Goal: Task Accomplishment & Management: Complete application form

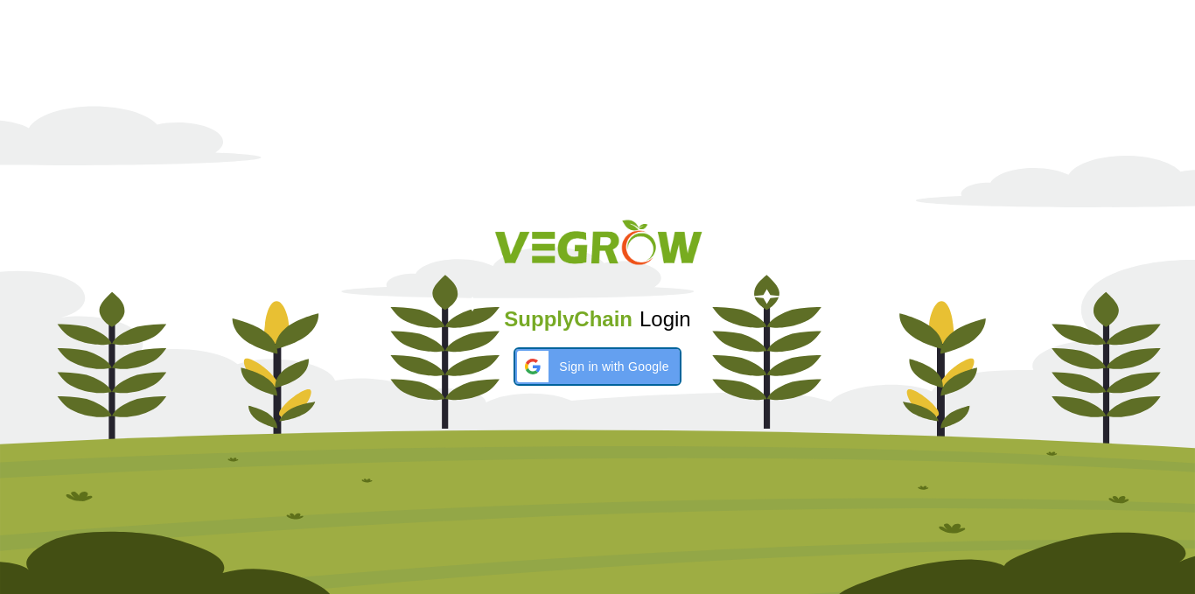
click at [614, 339] on div "SupplyChain Login Sign in with Google Sign in with Google. Opens in new tab" at bounding box center [597, 297] width 1195 height 209
click at [613, 358] on span "Sign in with Google" at bounding box center [613, 367] width 109 height 18
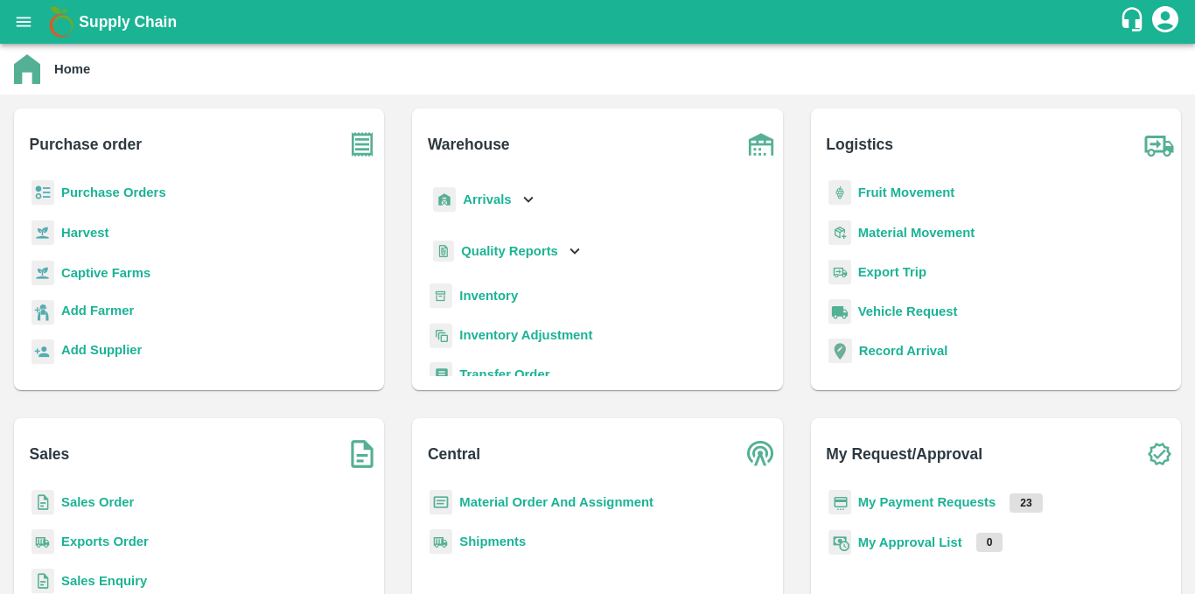
click at [81, 190] on b "Purchase Orders" at bounding box center [113, 193] width 105 height 14
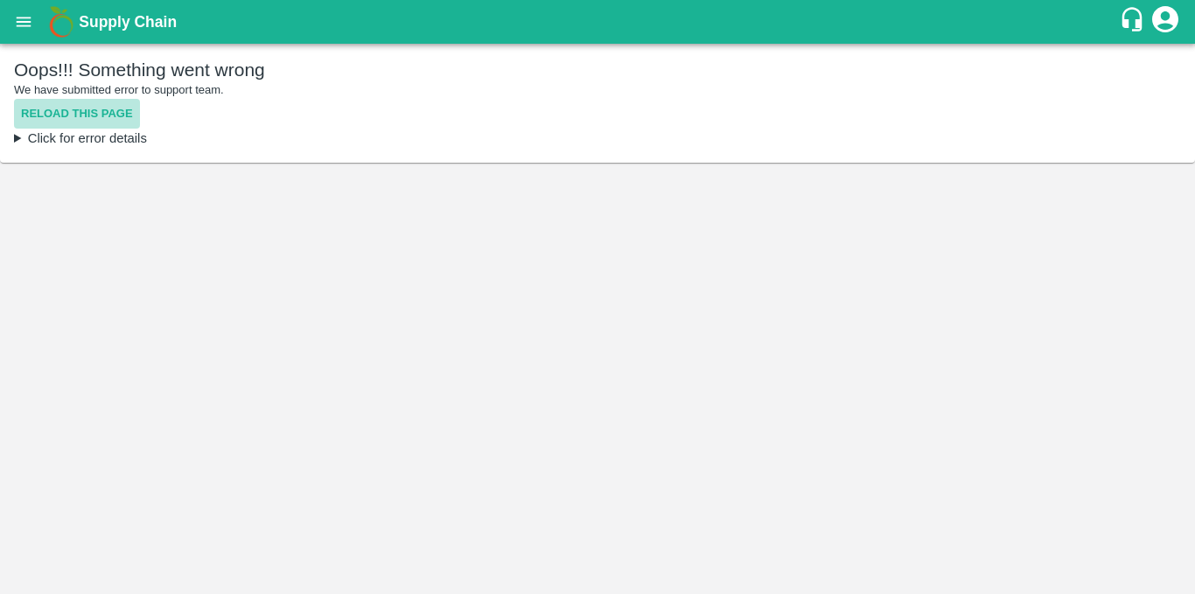
click at [67, 116] on button "Reload this page" at bounding box center [77, 114] width 126 height 31
click at [68, 126] on button "Reload this page" at bounding box center [77, 114] width 126 height 31
click at [81, 141] on summary "Click for error details" at bounding box center [597, 138] width 1167 height 19
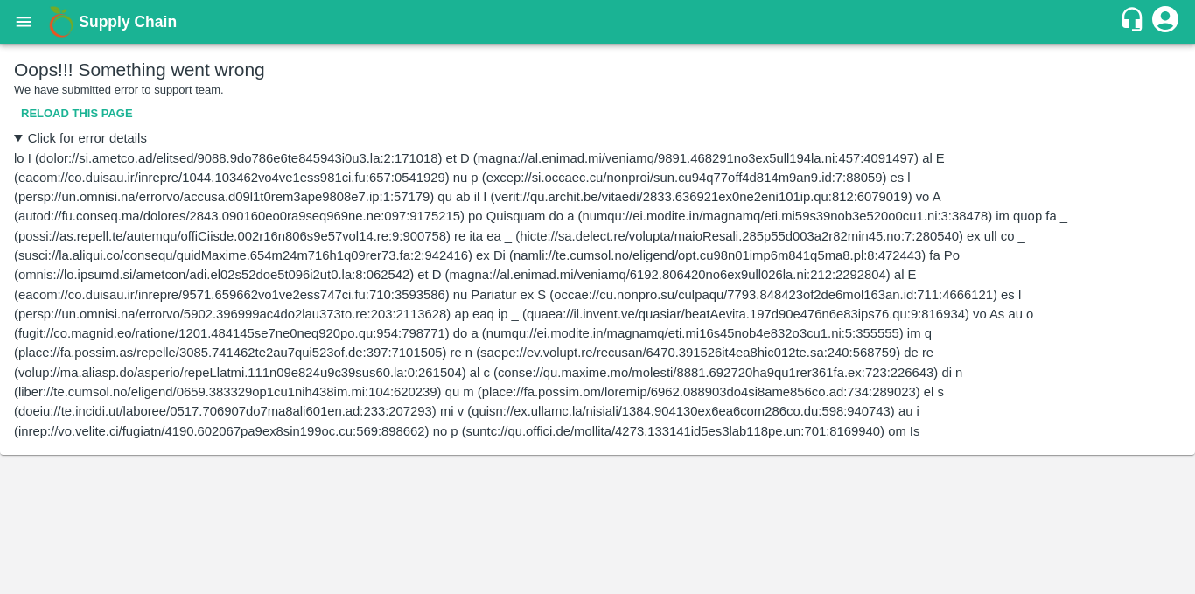
click at [67, 118] on button "Reload this page" at bounding box center [77, 114] width 126 height 31
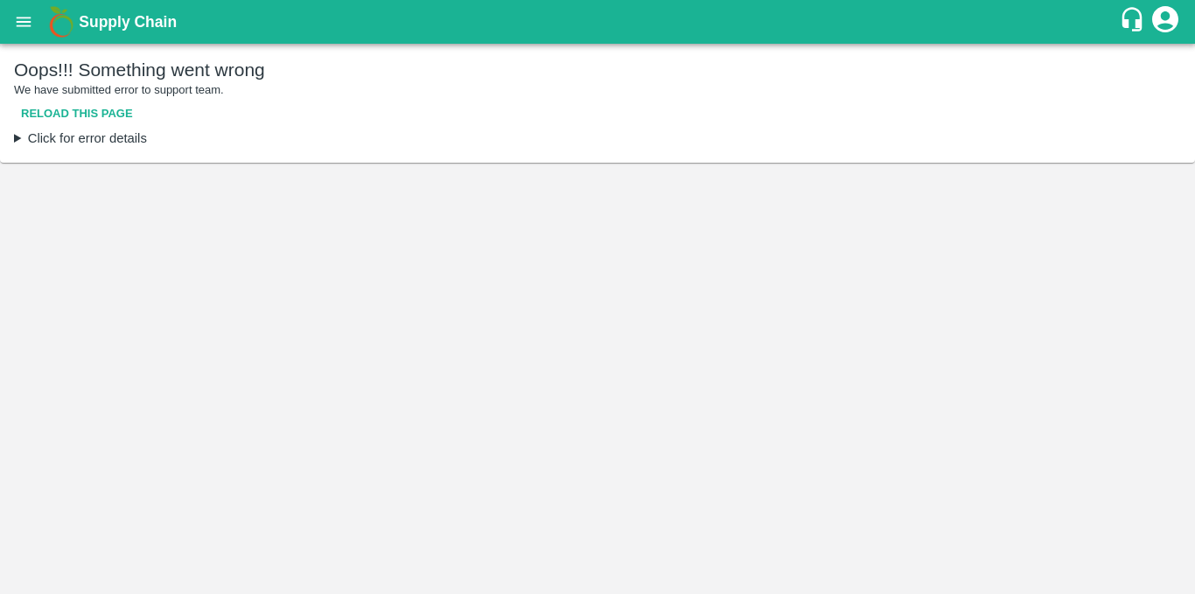
click at [41, 108] on button "Reload this page" at bounding box center [77, 114] width 126 height 31
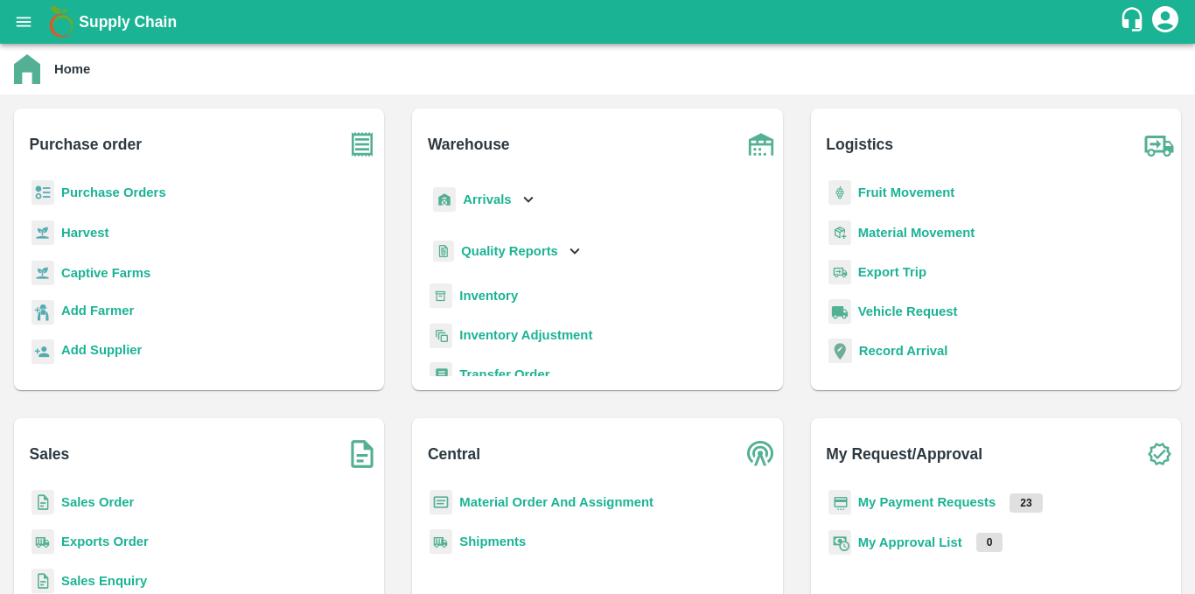
click at [123, 189] on b "Purchase Orders" at bounding box center [113, 193] width 105 height 14
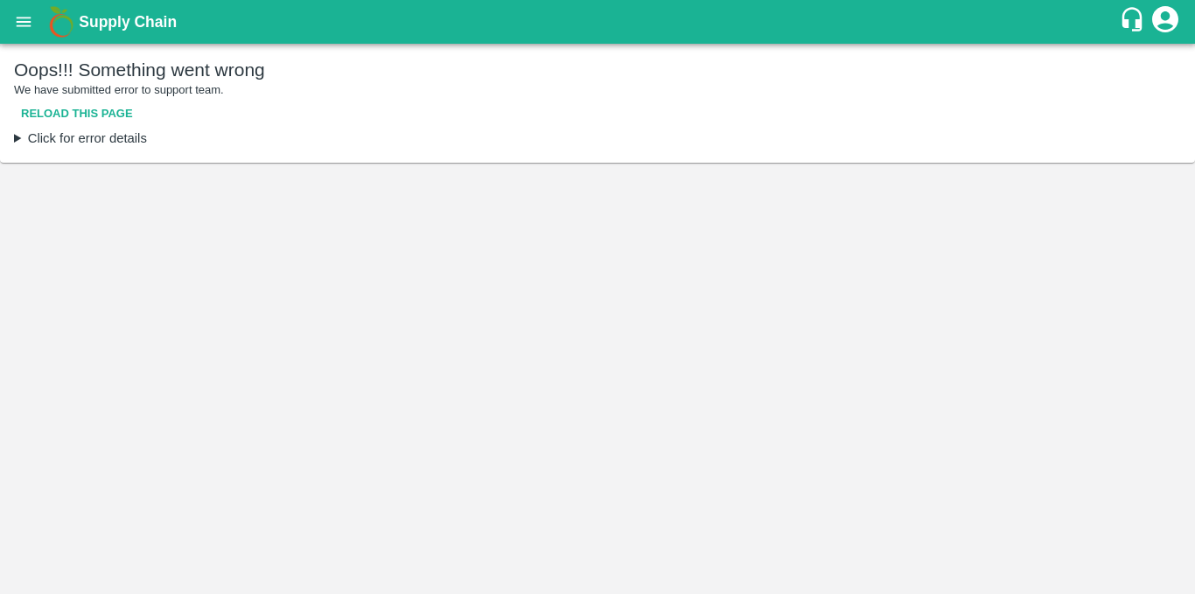
click at [25, 23] on icon "open drawer" at bounding box center [23, 21] width 19 height 19
click at [97, 123] on button "Reload this page" at bounding box center [77, 114] width 126 height 31
click at [22, 18] on icon "open drawer" at bounding box center [24, 22] width 15 height 10
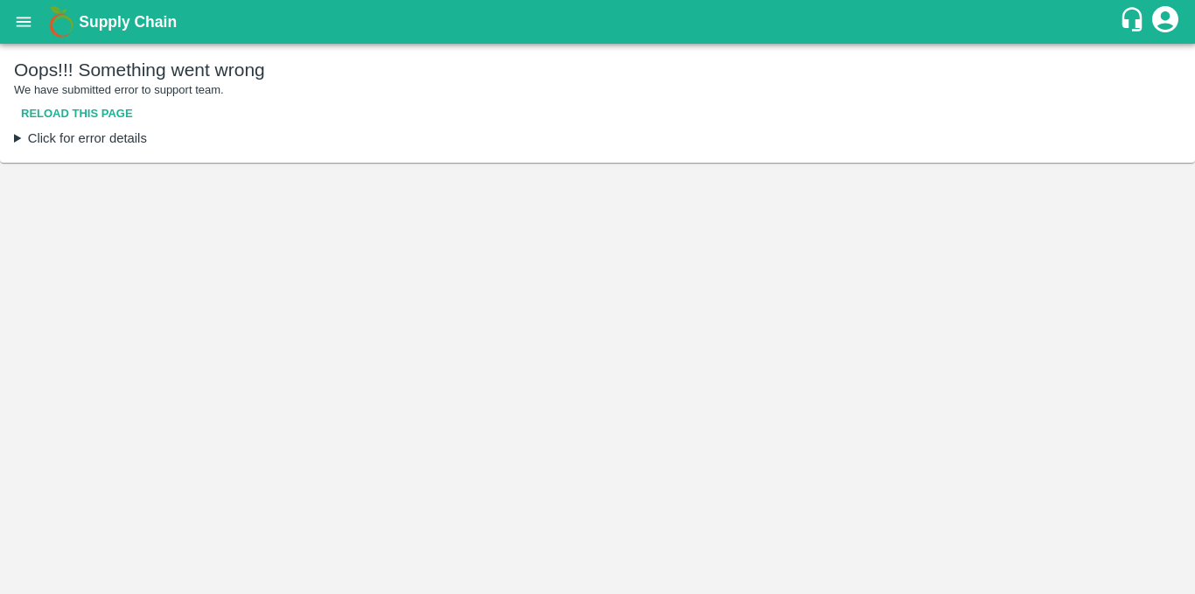
click at [1170, 18] on icon "account of current user" at bounding box center [1165, 19] width 26 height 26
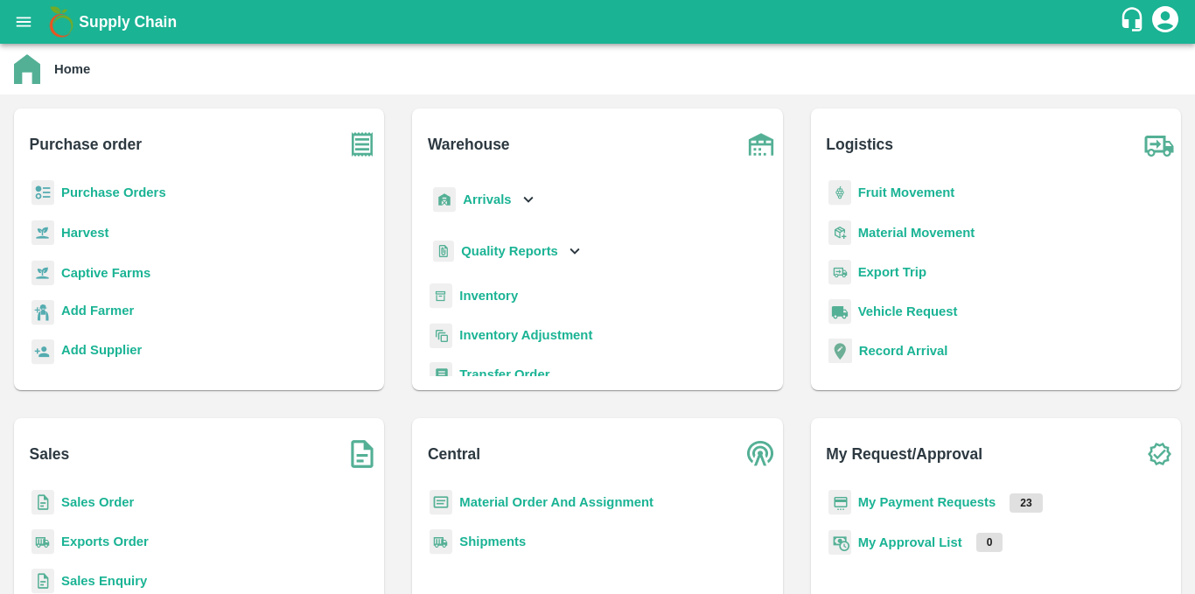
click at [165, 192] on b "Purchase Orders" at bounding box center [113, 193] width 105 height 14
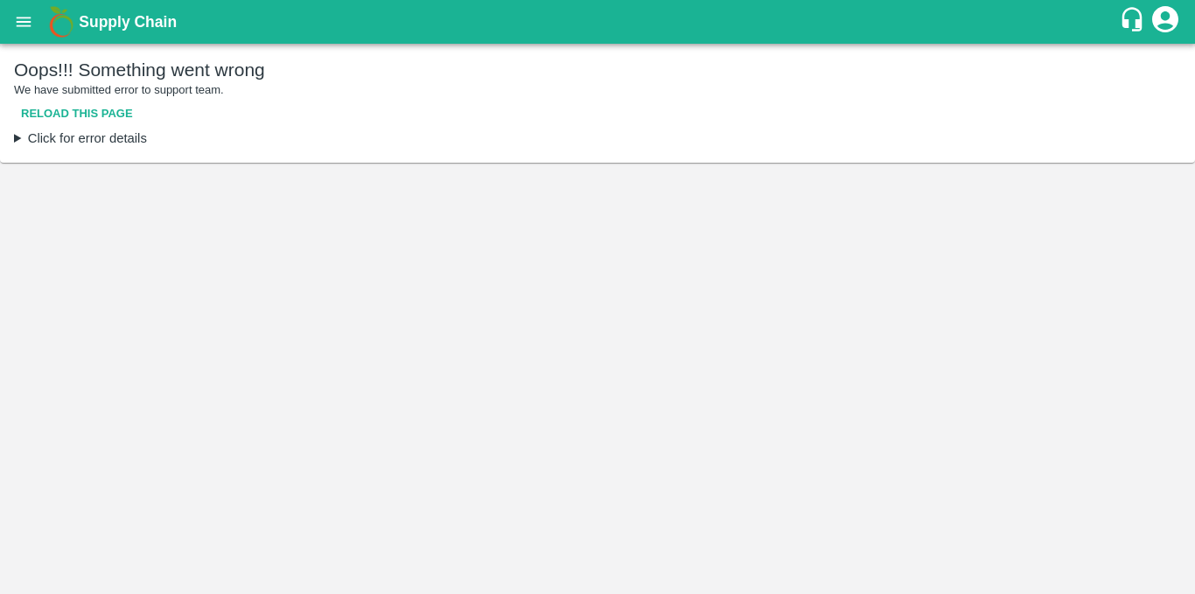
click at [123, 107] on button "Reload this page" at bounding box center [77, 114] width 126 height 31
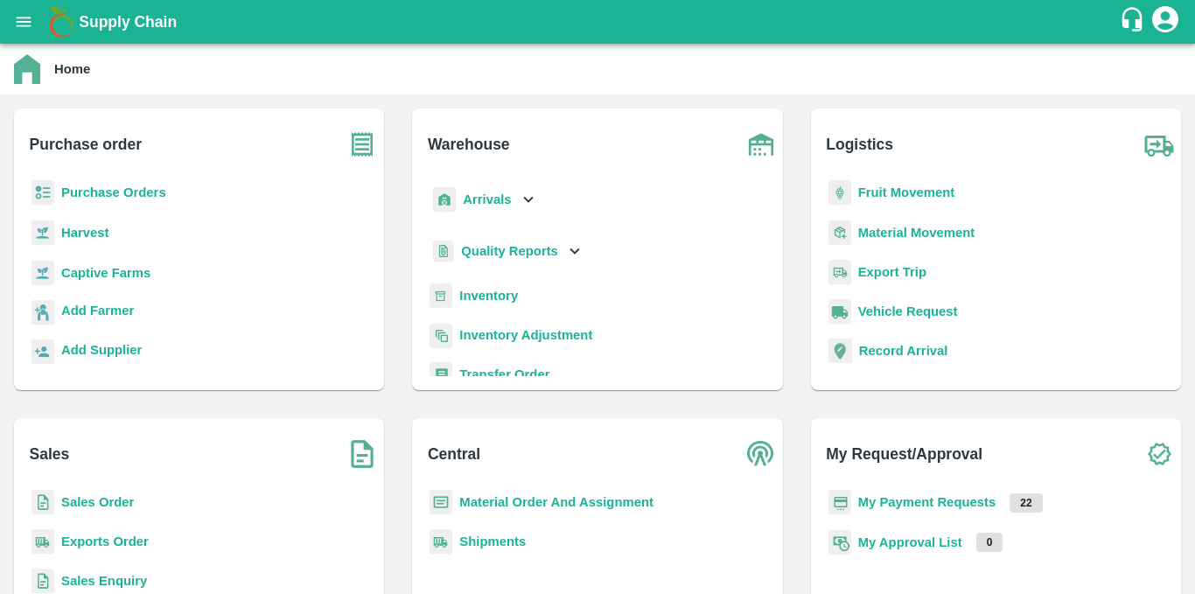
scroll to position [228, 0]
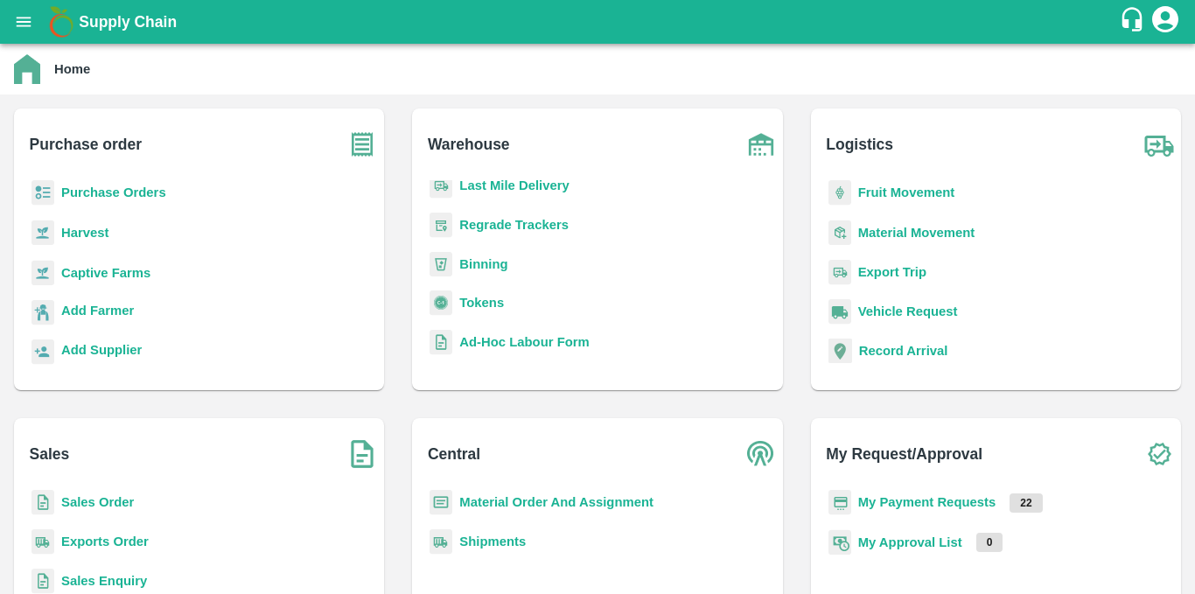
click at [127, 196] on b "Purchase Orders" at bounding box center [113, 193] width 105 height 14
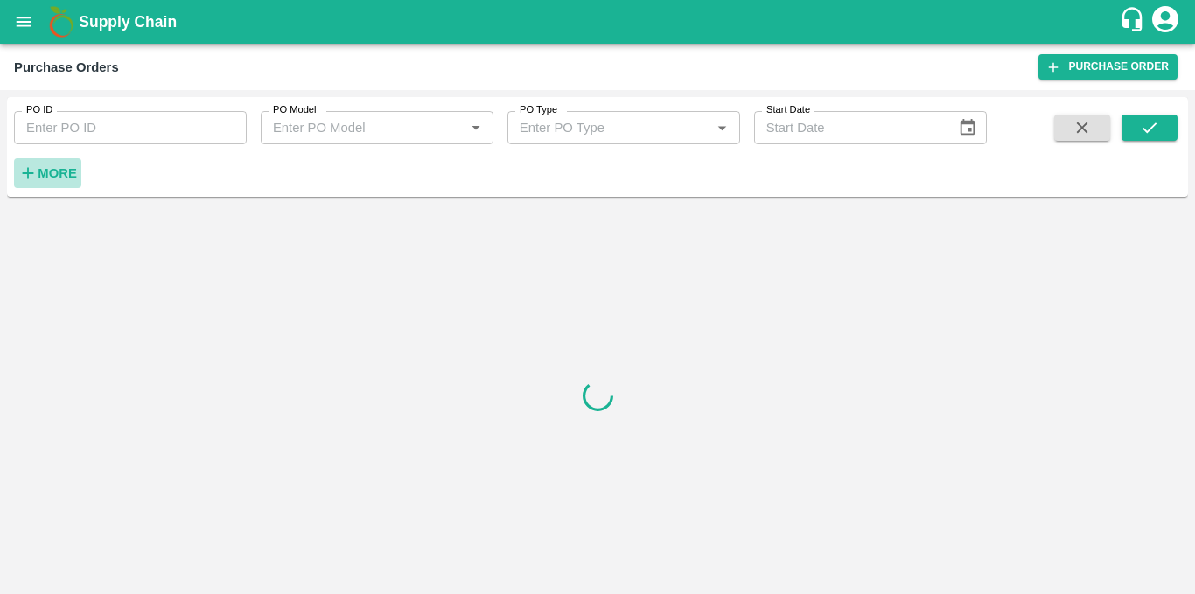
click at [51, 172] on strong "More" at bounding box center [57, 173] width 39 height 14
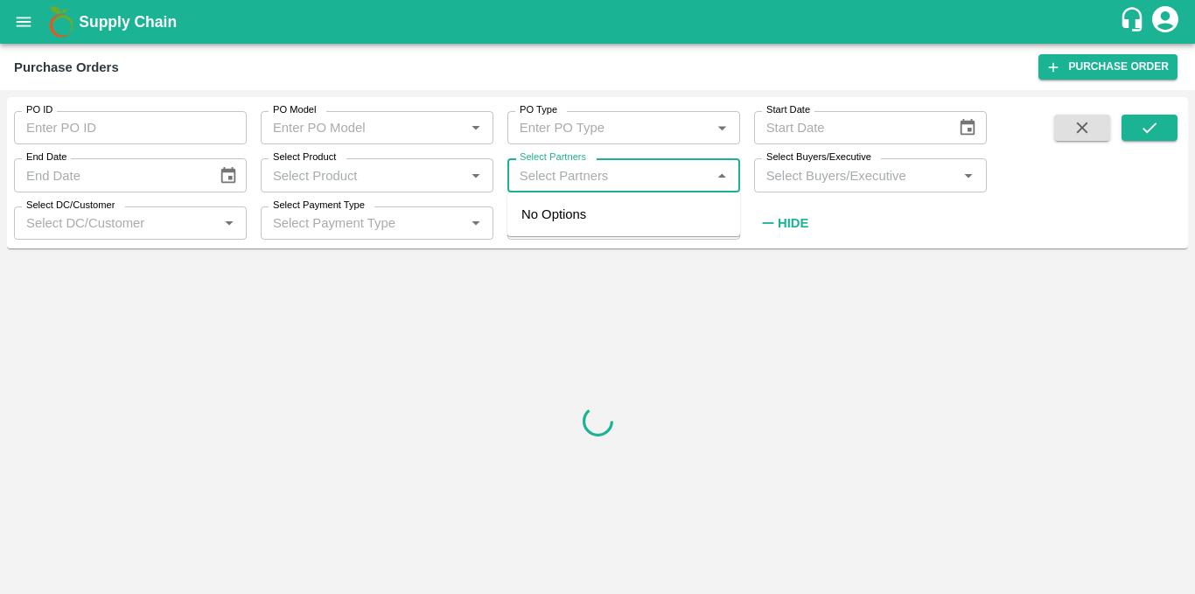
click at [690, 186] on input "Select Partners" at bounding box center [609, 175] width 193 height 23
paste input "9404116493"
type input "9404116493"
click at [584, 225] on div "Raosaheb bhanudas gund-Waghluj, Beed-9404116493" at bounding box center [649, 224] width 156 height 39
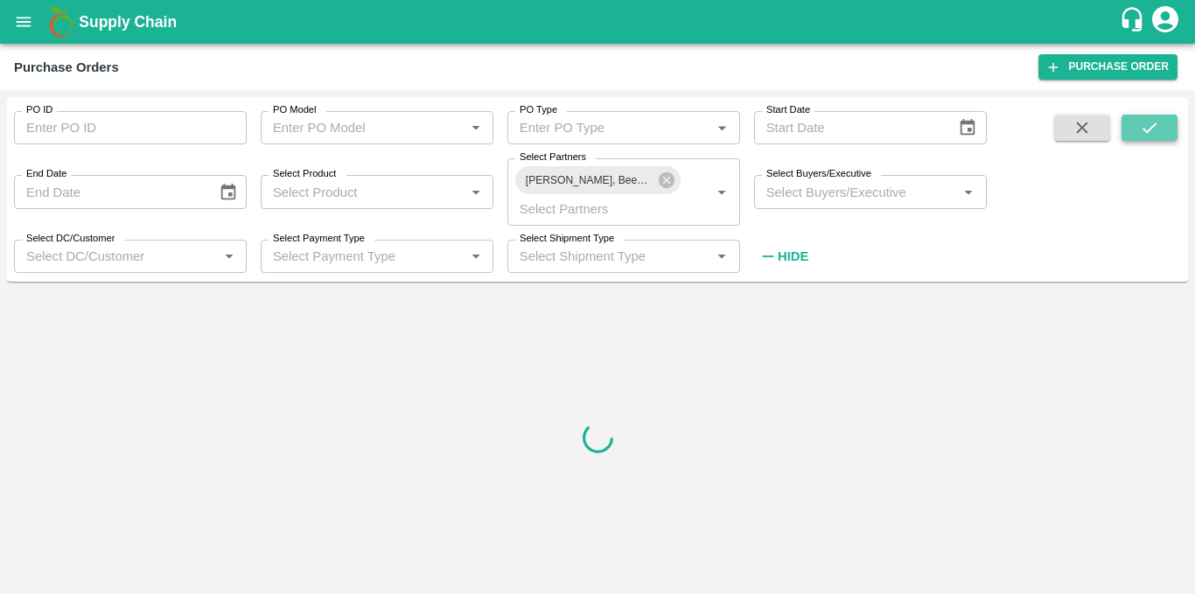
click at [1152, 134] on icon "submit" at bounding box center [1149, 127] width 19 height 19
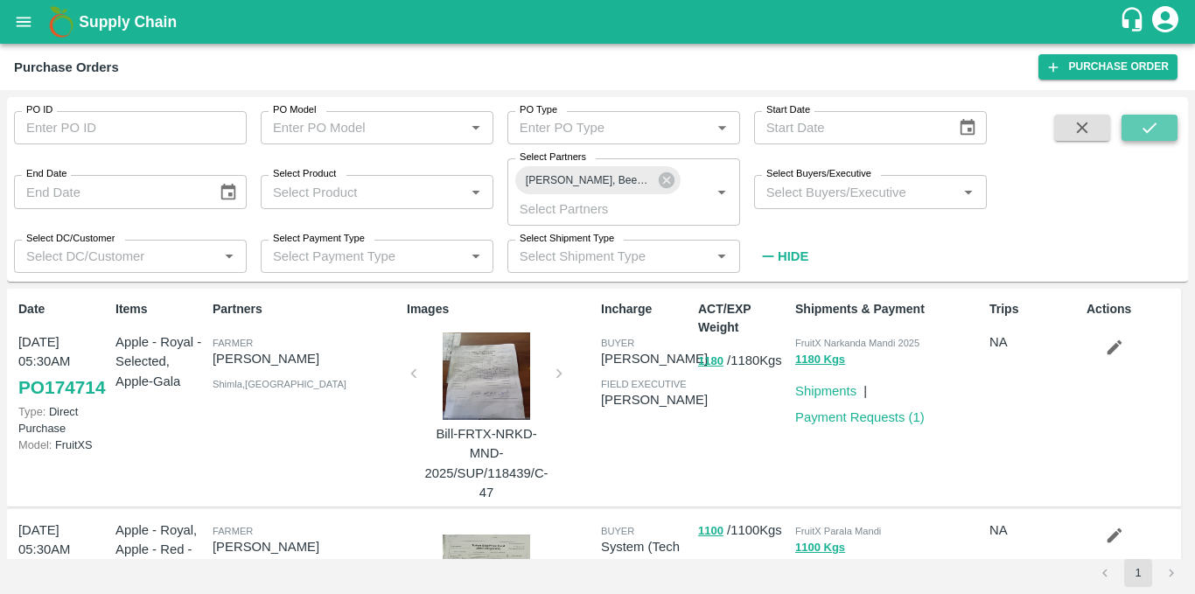
click at [1152, 128] on icon "submit" at bounding box center [1150, 128] width 14 height 11
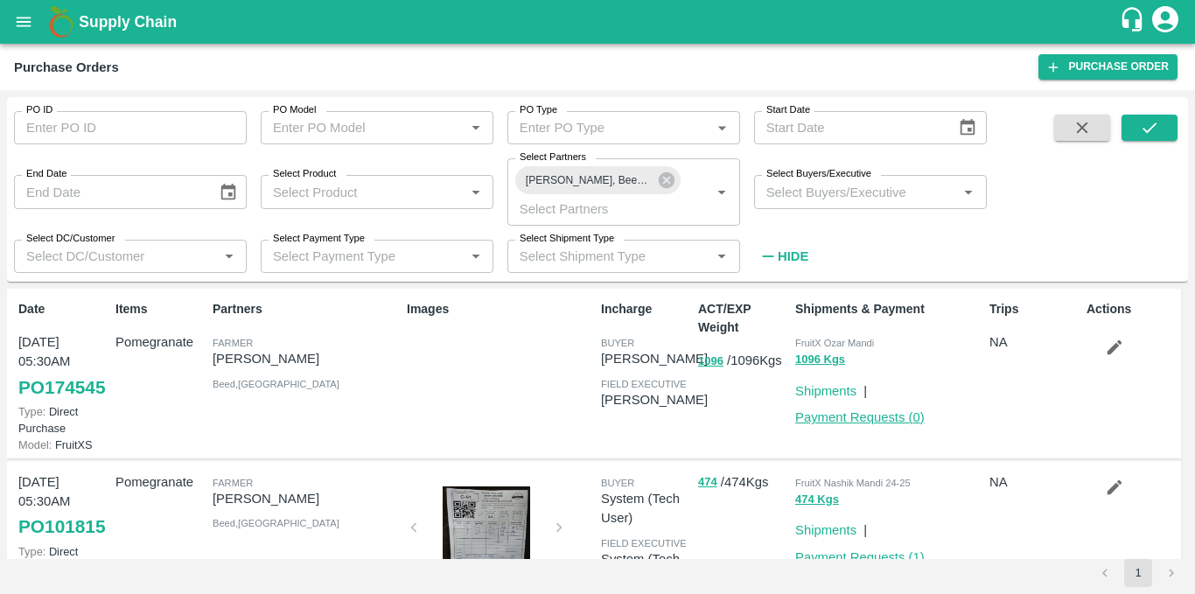
click at [862, 421] on link "Payment Requests ( 0 )" at bounding box center [860, 417] width 130 height 14
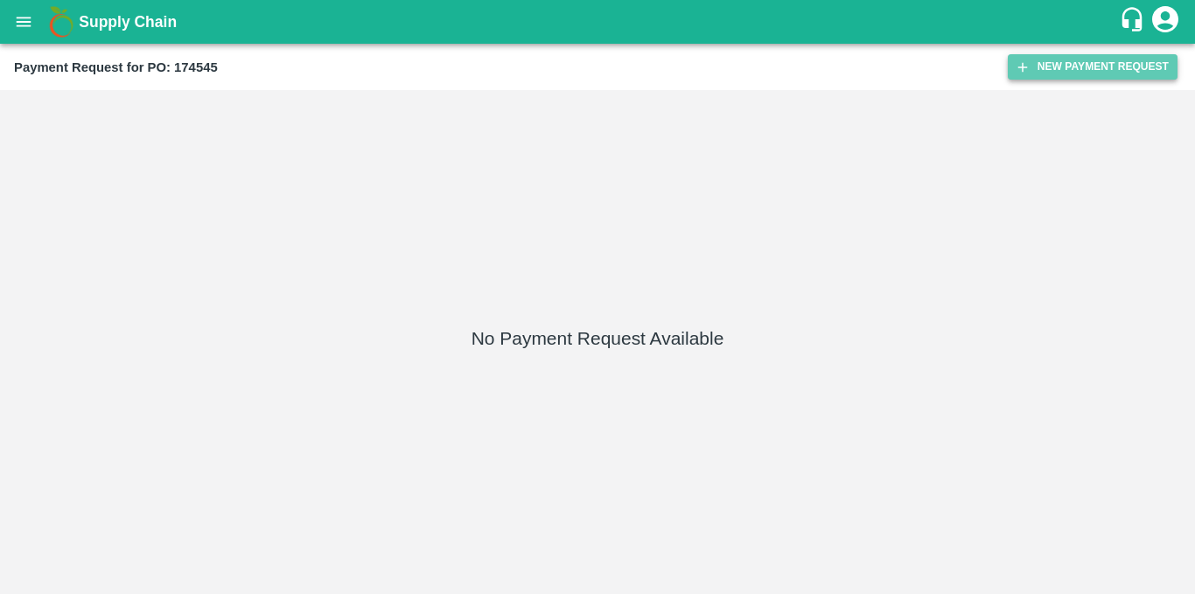
click at [1051, 77] on button "New Payment Request" at bounding box center [1093, 66] width 170 height 25
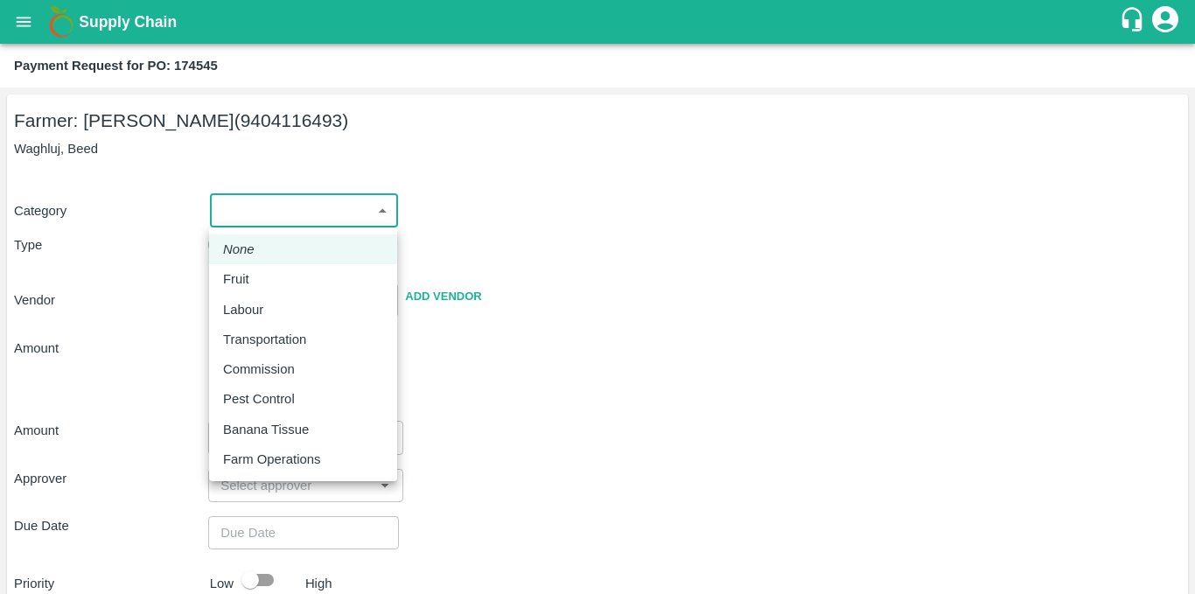
click at [341, 206] on body "Supply Chain Payment Request for PO: 174545 Farmer: [PERSON_NAME] gund (9404116…" at bounding box center [597, 297] width 1195 height 594
click at [292, 281] on div "Fruit" at bounding box center [303, 279] width 160 height 19
type input "1"
type input "[PERSON_NAME] gund - 9404116493(Farmer)"
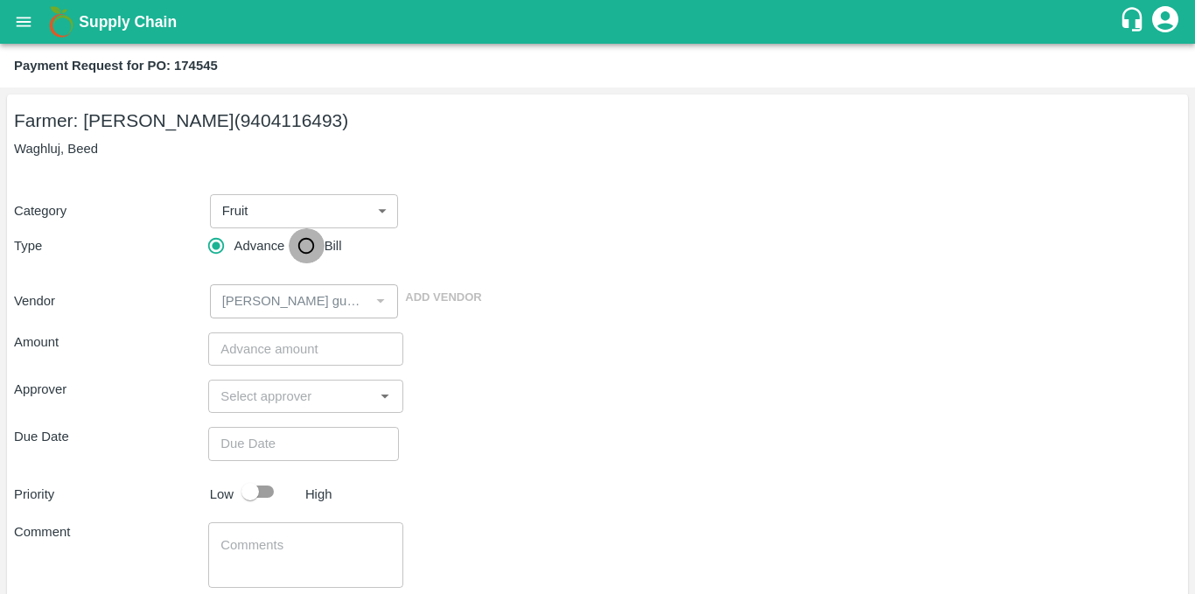
click at [305, 246] on input "Bill" at bounding box center [306, 245] width 35 height 35
radio input "true"
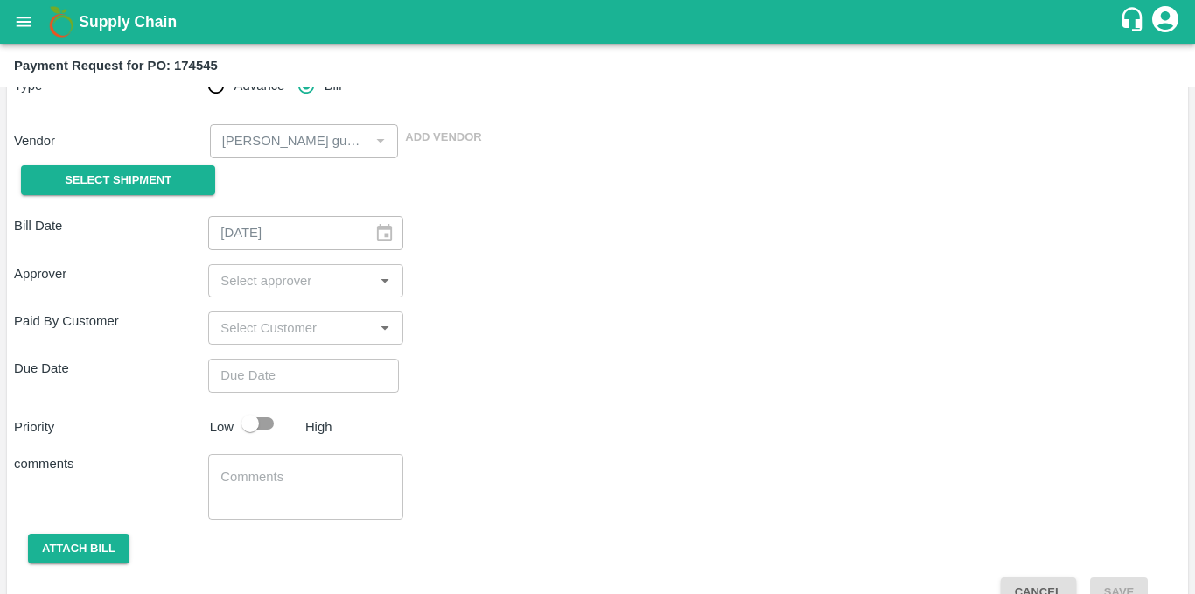
scroll to position [161, 0]
click at [176, 172] on button "Select Shipment" at bounding box center [118, 180] width 194 height 31
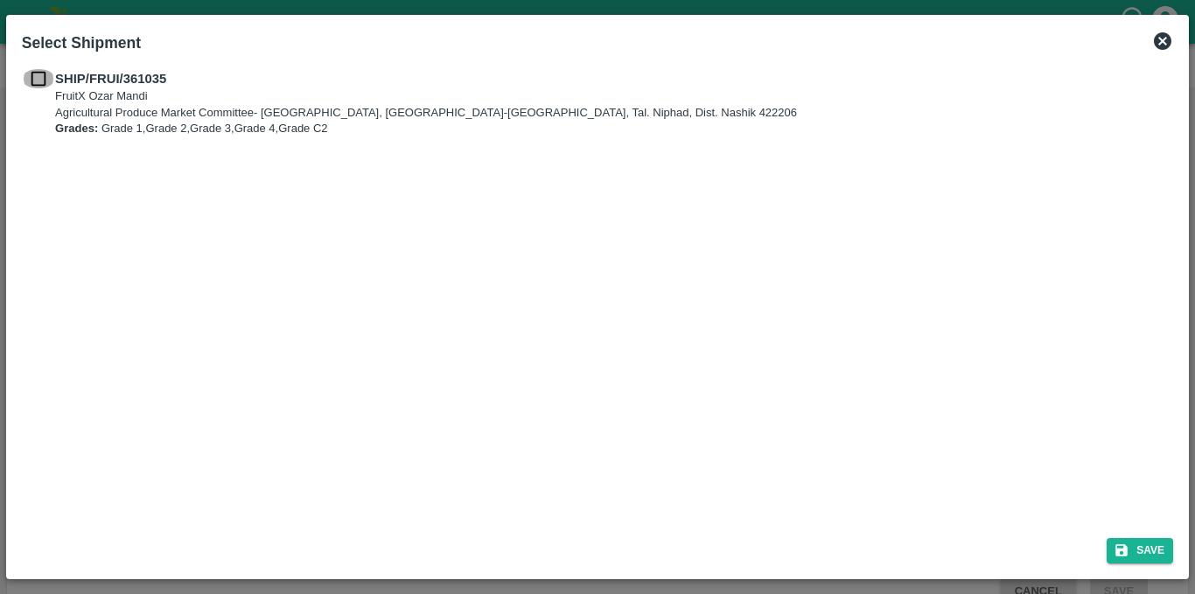
click at [43, 74] on input "checkbox" at bounding box center [38, 78] width 33 height 19
checkbox input "true"
click at [1139, 552] on button "Save" at bounding box center [1140, 550] width 67 height 25
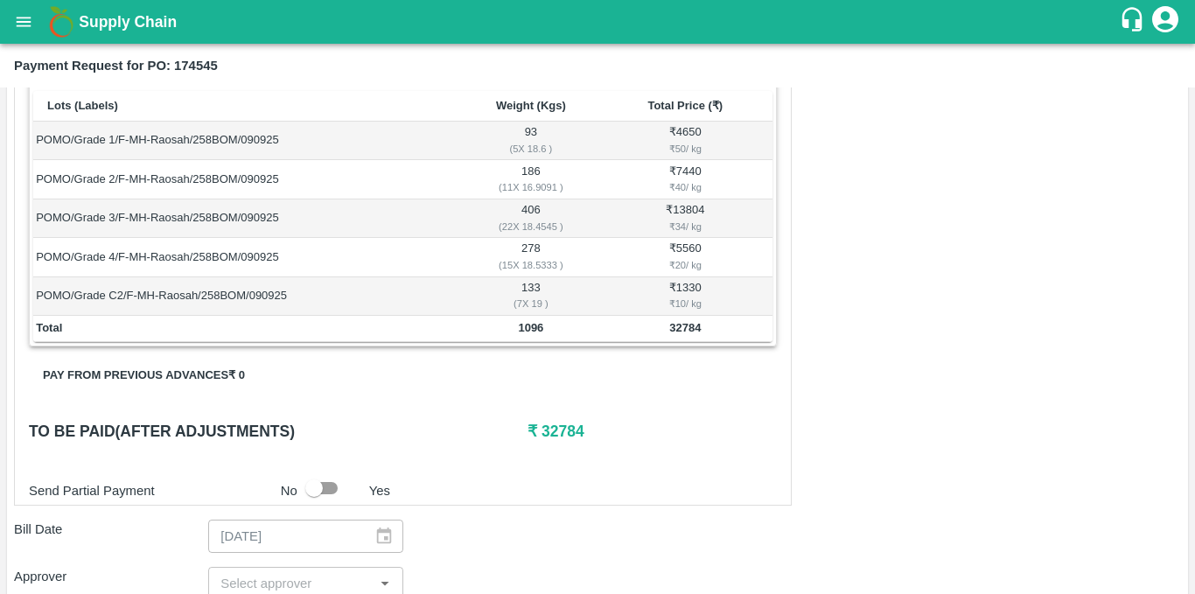
scroll to position [439, 0]
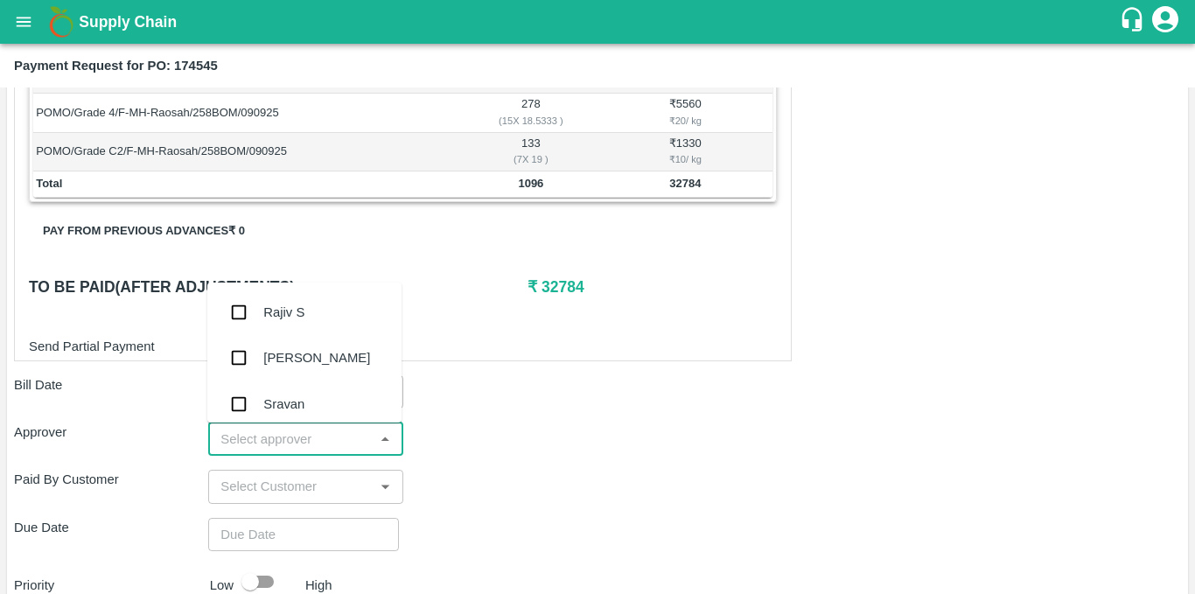
click at [272, 430] on input "input" at bounding box center [291, 439] width 155 height 23
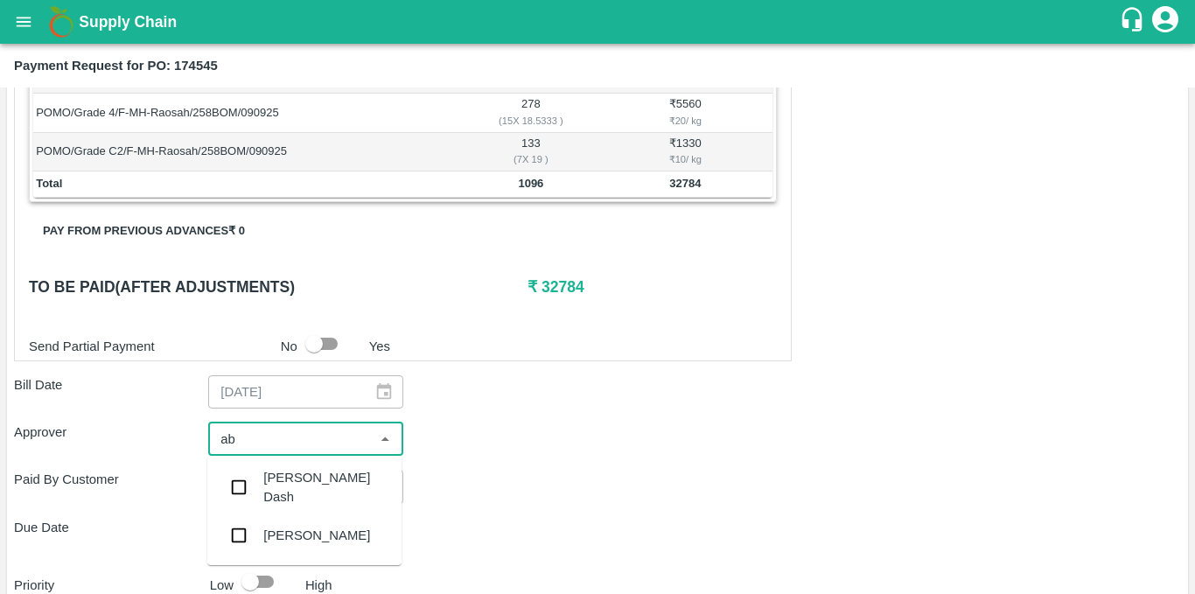
type input "abh"
click at [270, 489] on div "[PERSON_NAME]" at bounding box center [316, 485] width 107 height 19
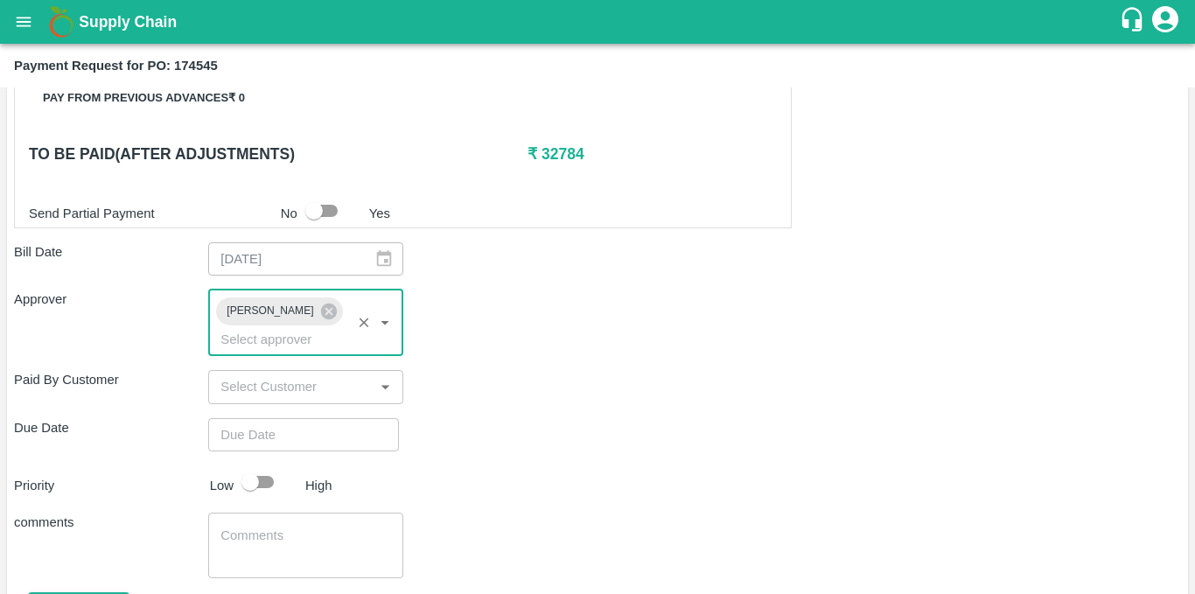
scroll to position [573, 0]
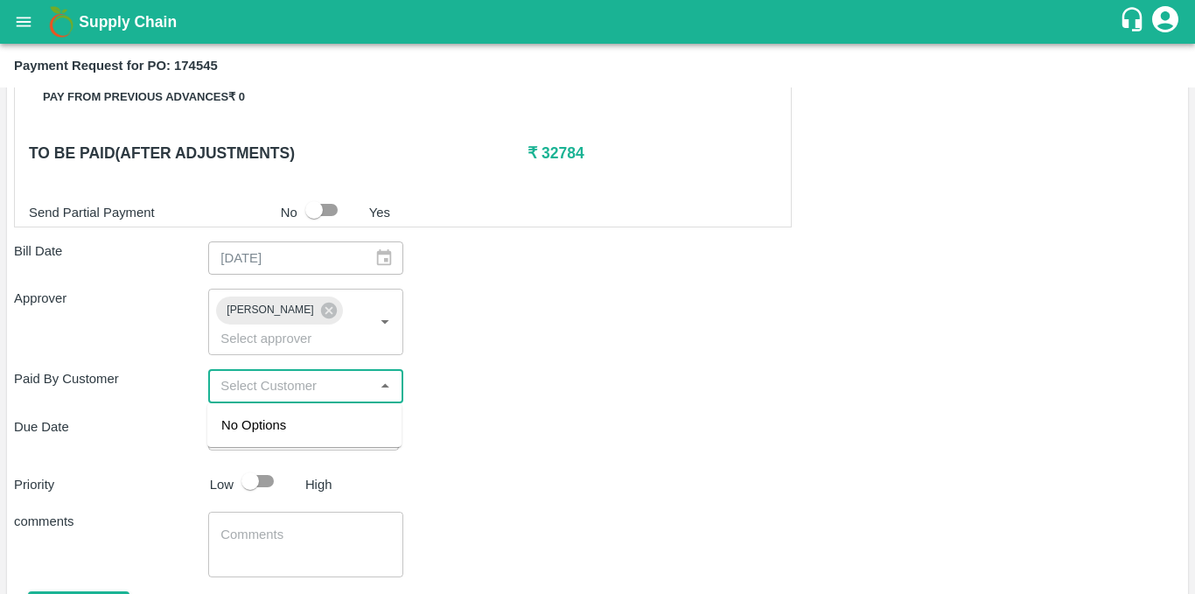
click at [367, 386] on input "input" at bounding box center [291, 386] width 155 height 23
click at [466, 429] on div "Due Date ​" at bounding box center [597, 433] width 1167 height 33
type input "DD/MM/YYYY hh:mm aa"
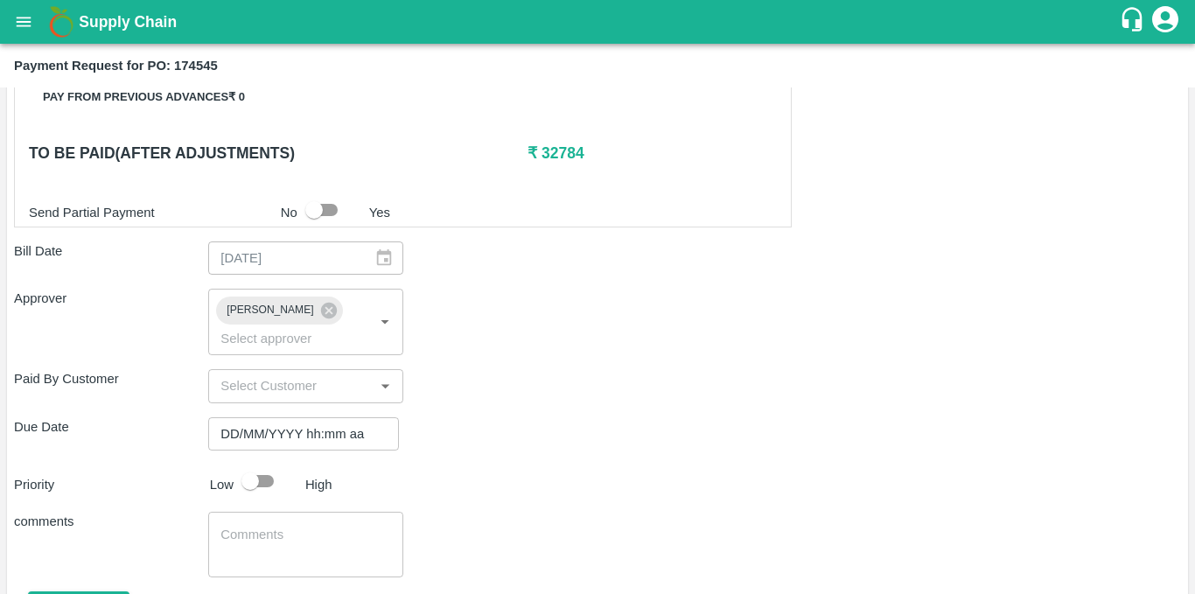
click at [303, 438] on input "DD/MM/YYYY hh:mm aa" at bounding box center [297, 433] width 179 height 33
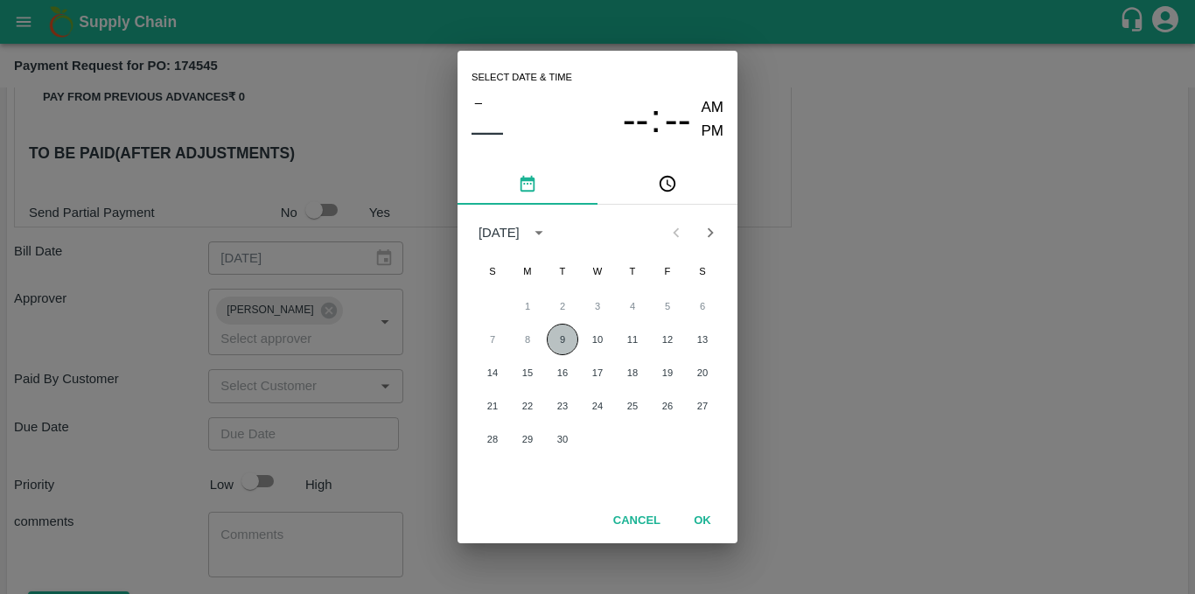
click at [562, 336] on button "9" at bounding box center [563, 340] width 32 height 32
type input "[DATE] 12:00 AM"
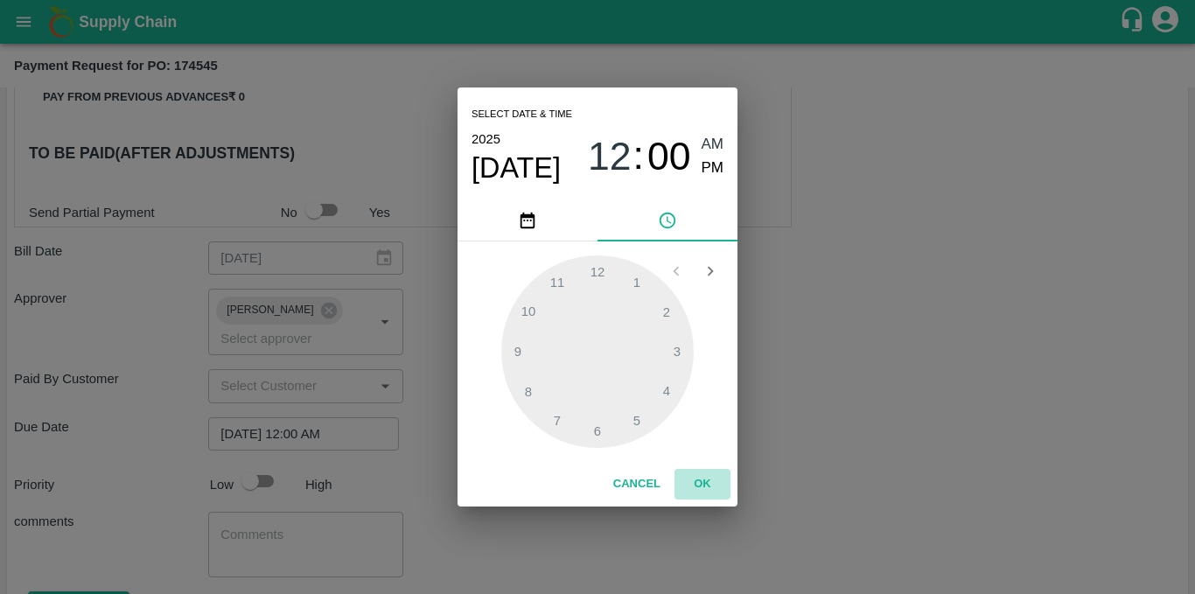
click at [695, 475] on button "OK" at bounding box center [703, 484] width 56 height 31
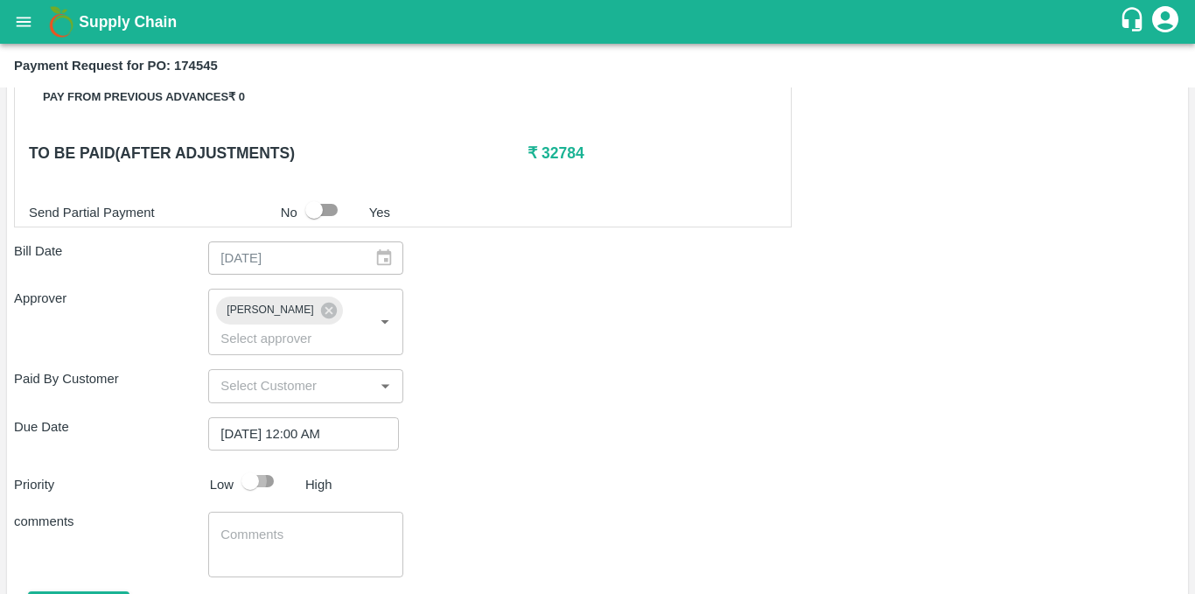
click at [263, 473] on input "checkbox" at bounding box center [250, 481] width 100 height 33
checkbox input "true"
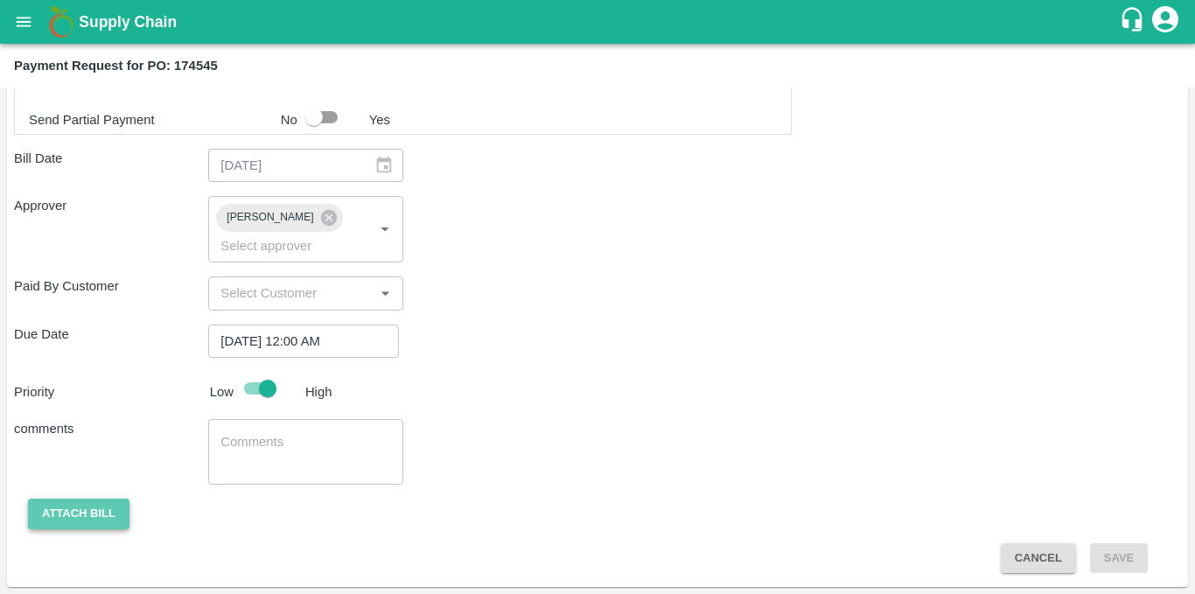
click at [95, 508] on button "Attach bill" at bounding box center [79, 514] width 102 height 31
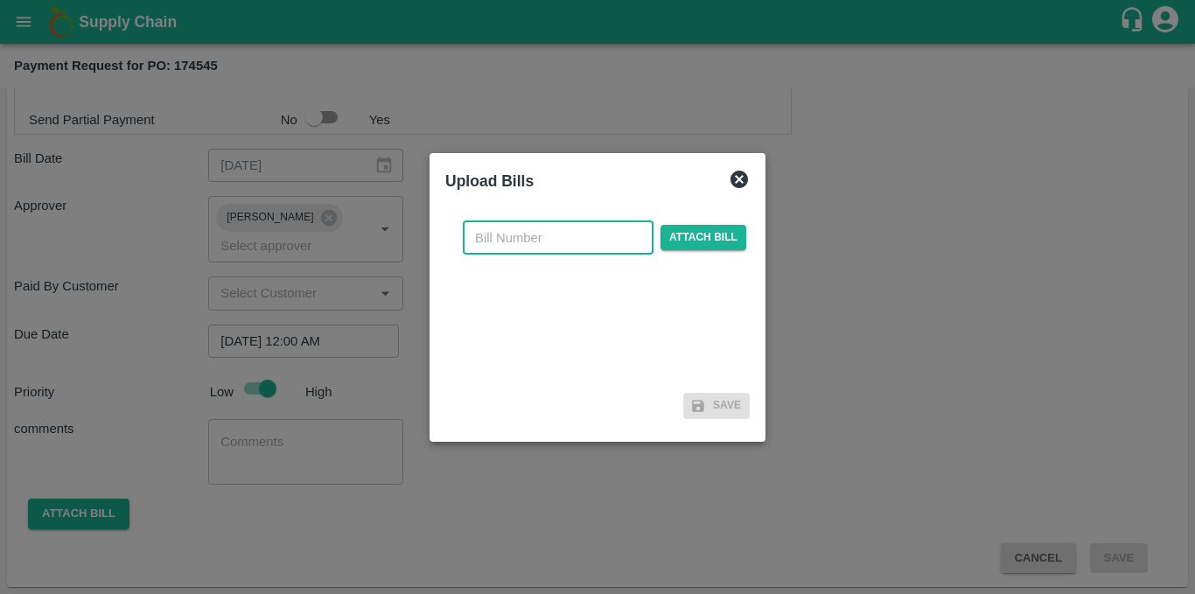
click at [557, 239] on input "text" at bounding box center [558, 237] width 191 height 33
type input "2"
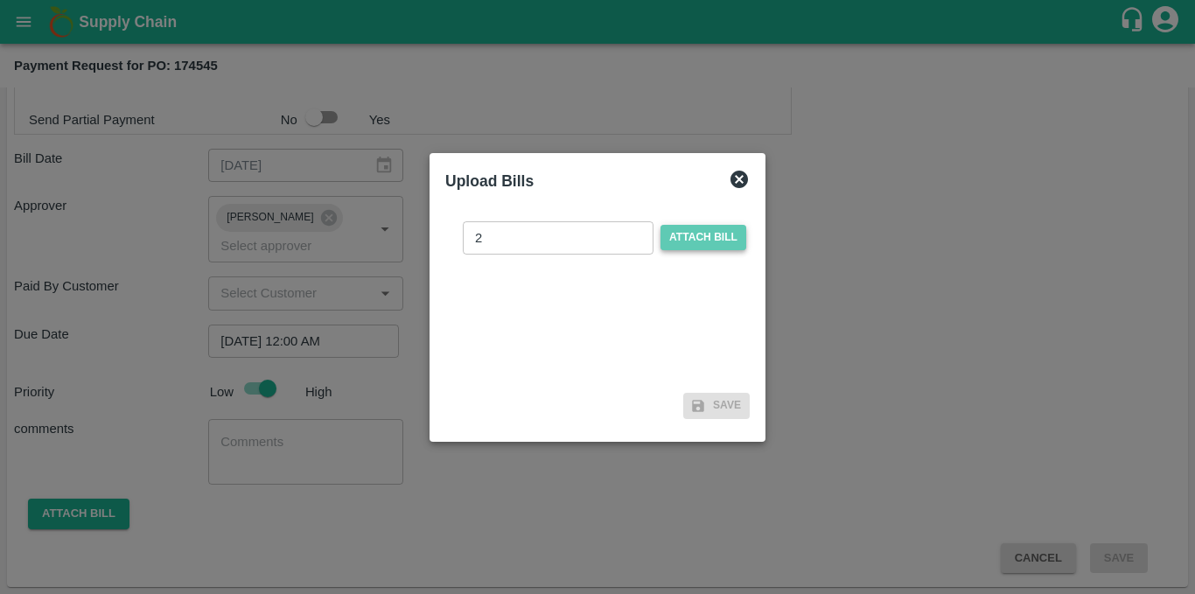
click at [741, 238] on span "Attach bill" at bounding box center [704, 237] width 86 height 25
click at [0, 0] on input "Attach bill" at bounding box center [0, 0] width 0 height 0
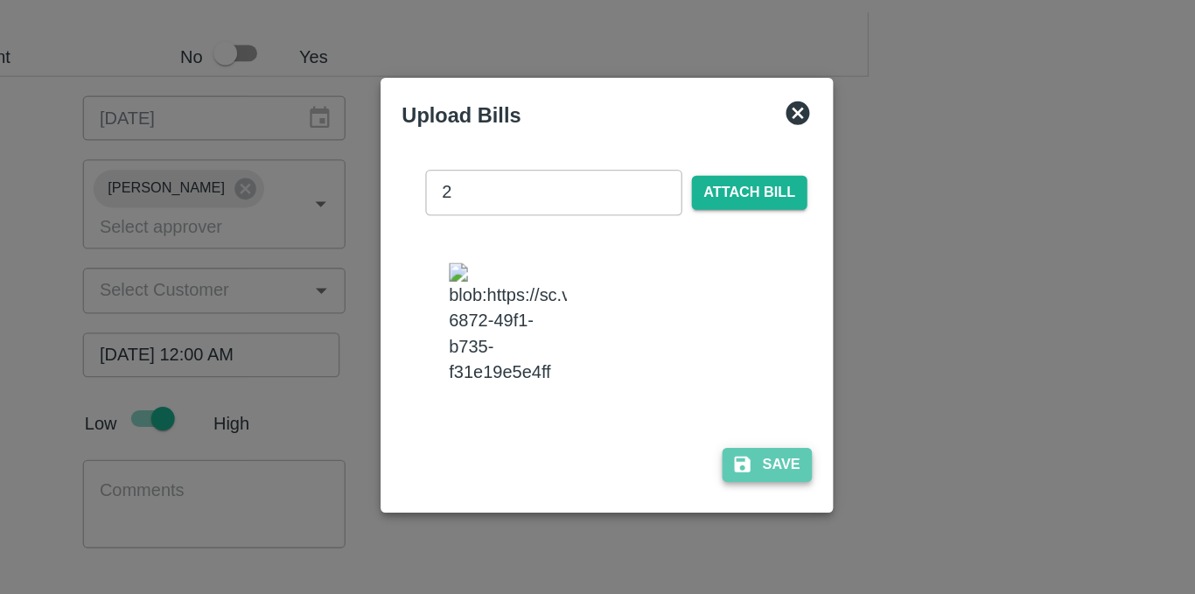
click at [714, 433] on button "Save" at bounding box center [716, 422] width 67 height 25
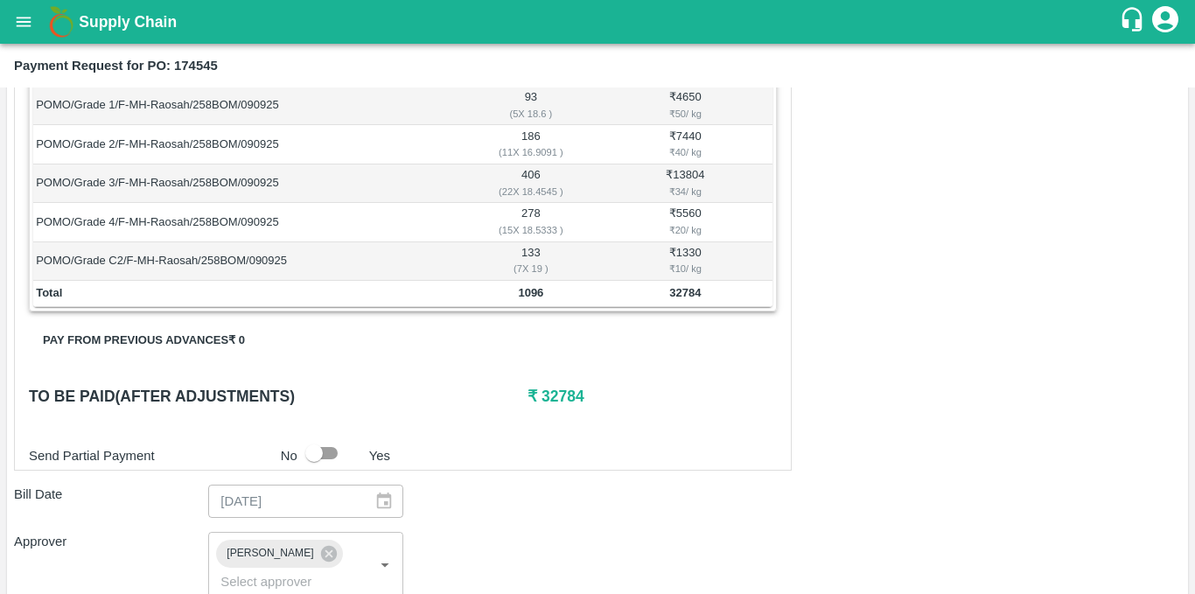
scroll to position [331, 0]
click at [332, 461] on input "checkbox" at bounding box center [314, 452] width 100 height 33
checkbox input "true"
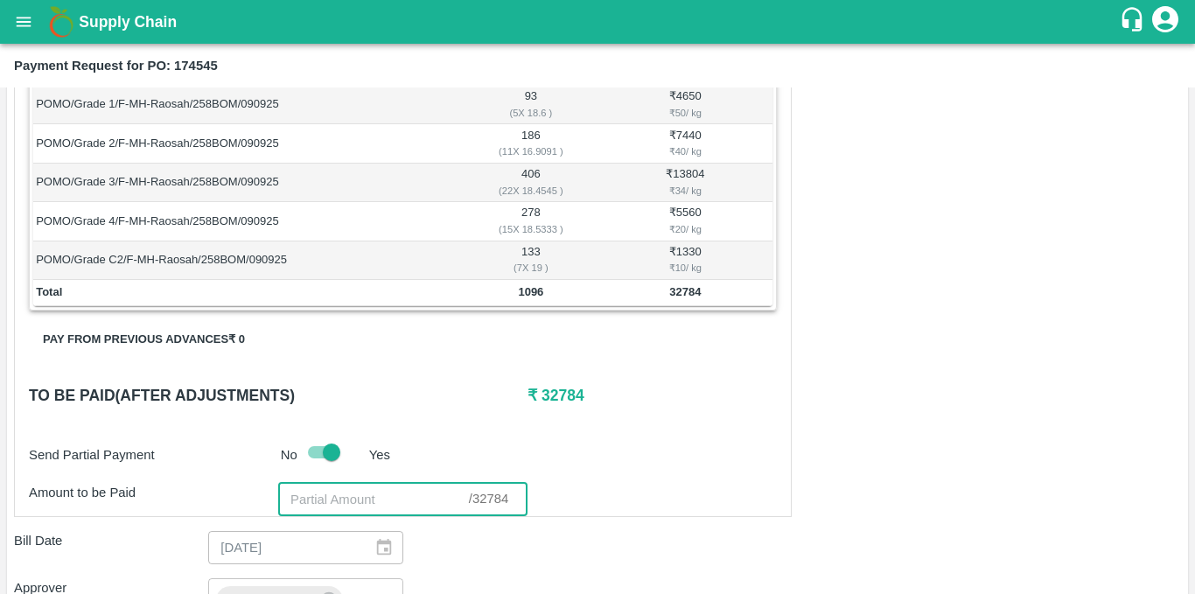
click at [321, 496] on input "number" at bounding box center [373, 499] width 191 height 33
paste input "25351.2"
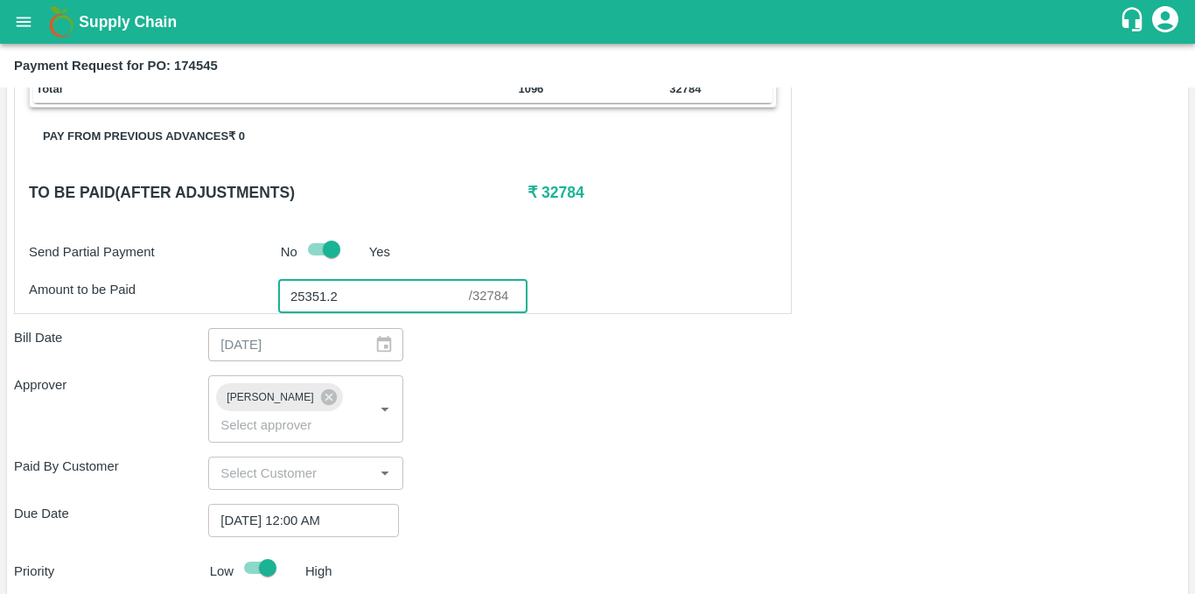
scroll to position [830, 0]
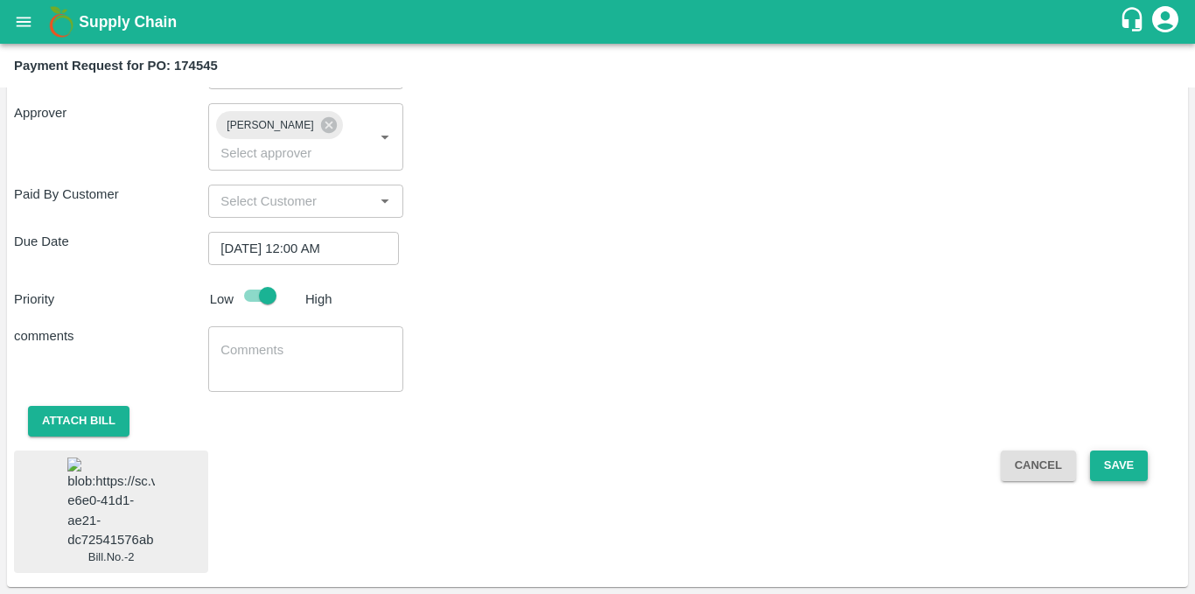
type input "25351.2"
click at [1130, 451] on button "Save" at bounding box center [1119, 466] width 58 height 31
